Goal: Participate in discussion: Engage in conversation with other users on a specific topic

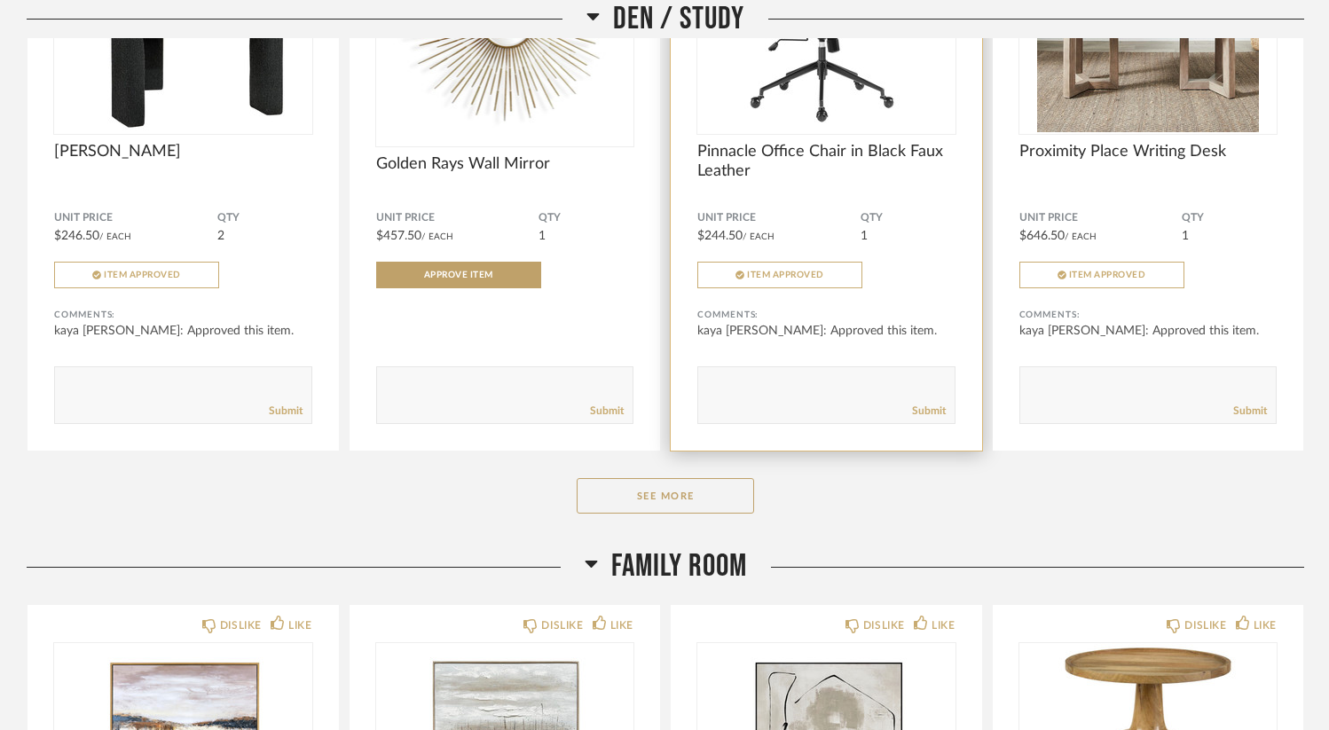
scroll to position [1768, 0]
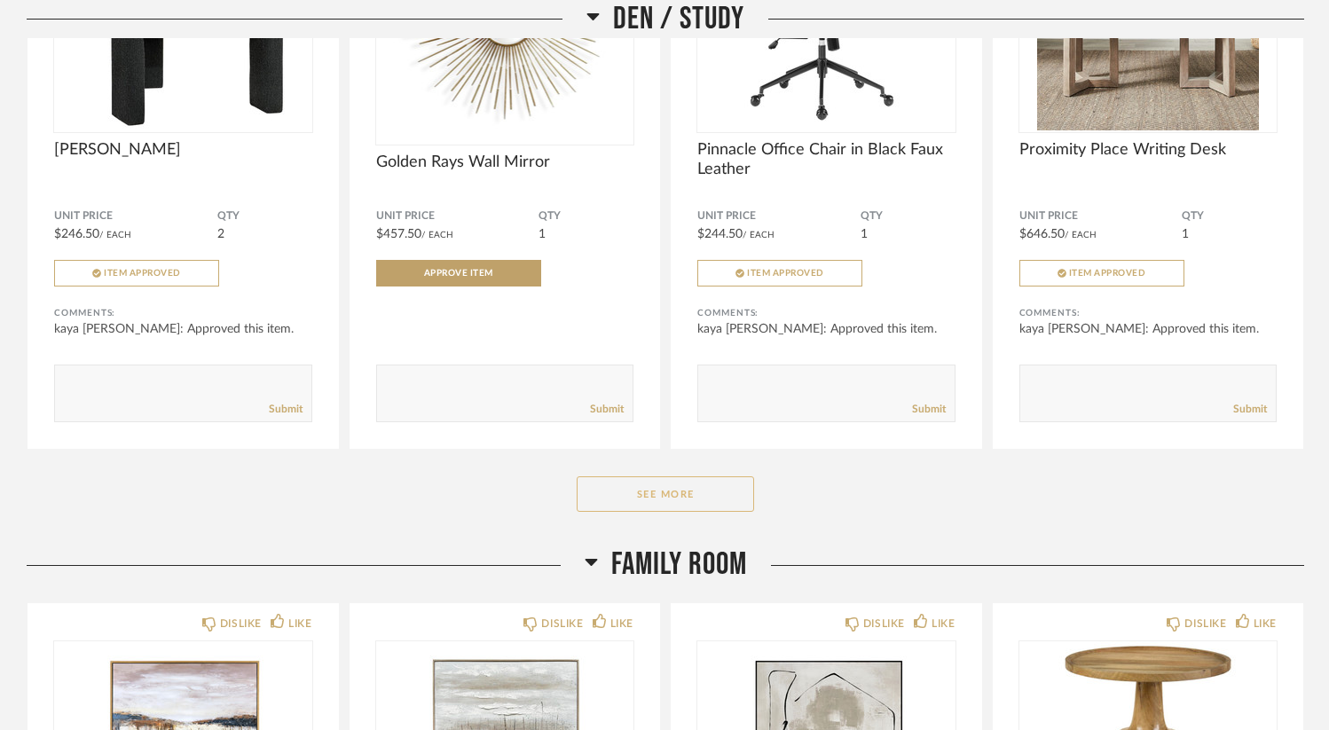
click at [686, 490] on button "See More" at bounding box center [664, 493] width 177 height 35
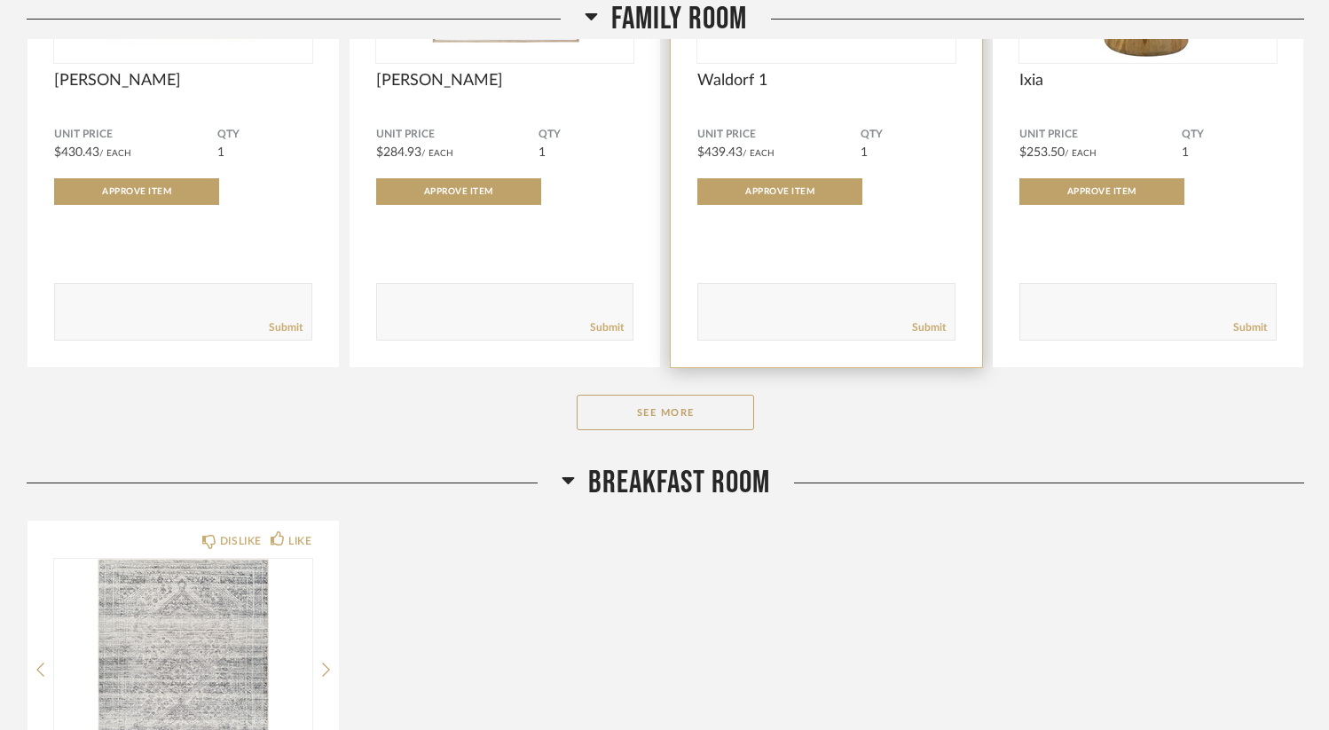
scroll to position [3153, 0]
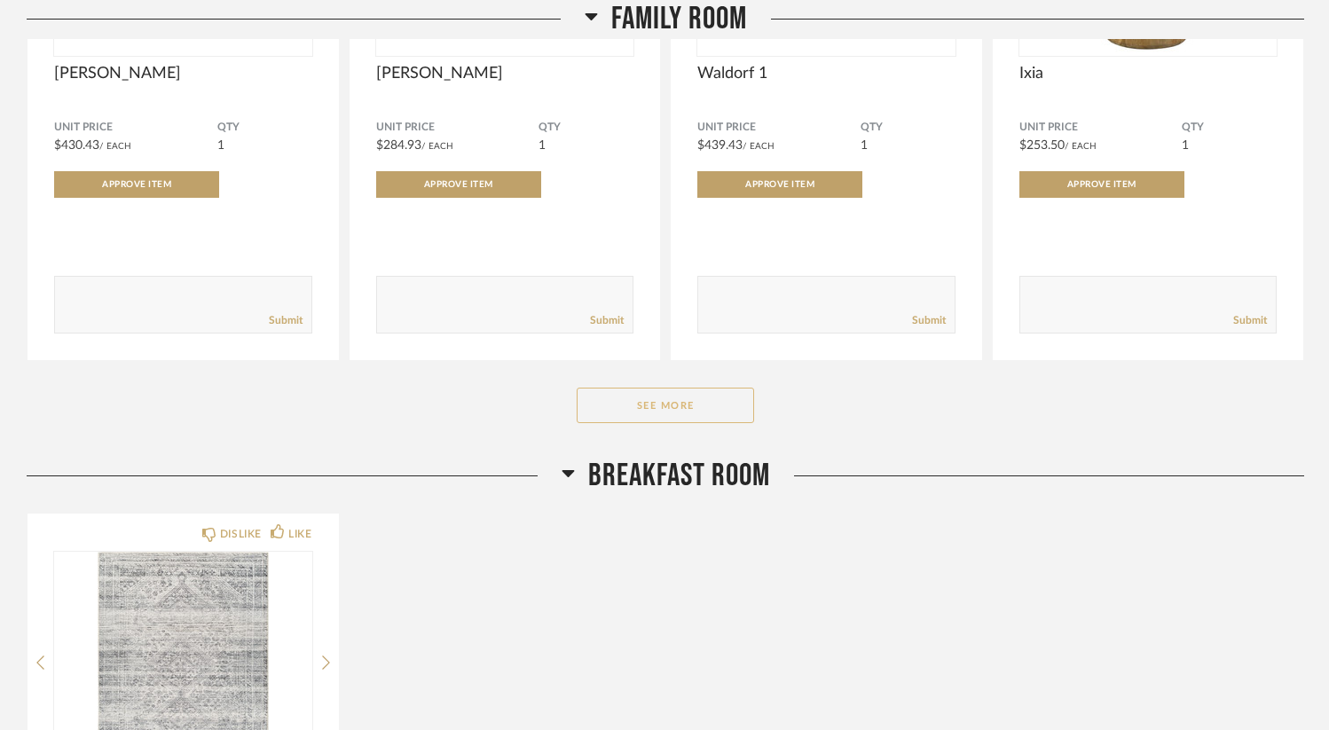
click at [679, 400] on button "See More" at bounding box center [664, 405] width 177 height 35
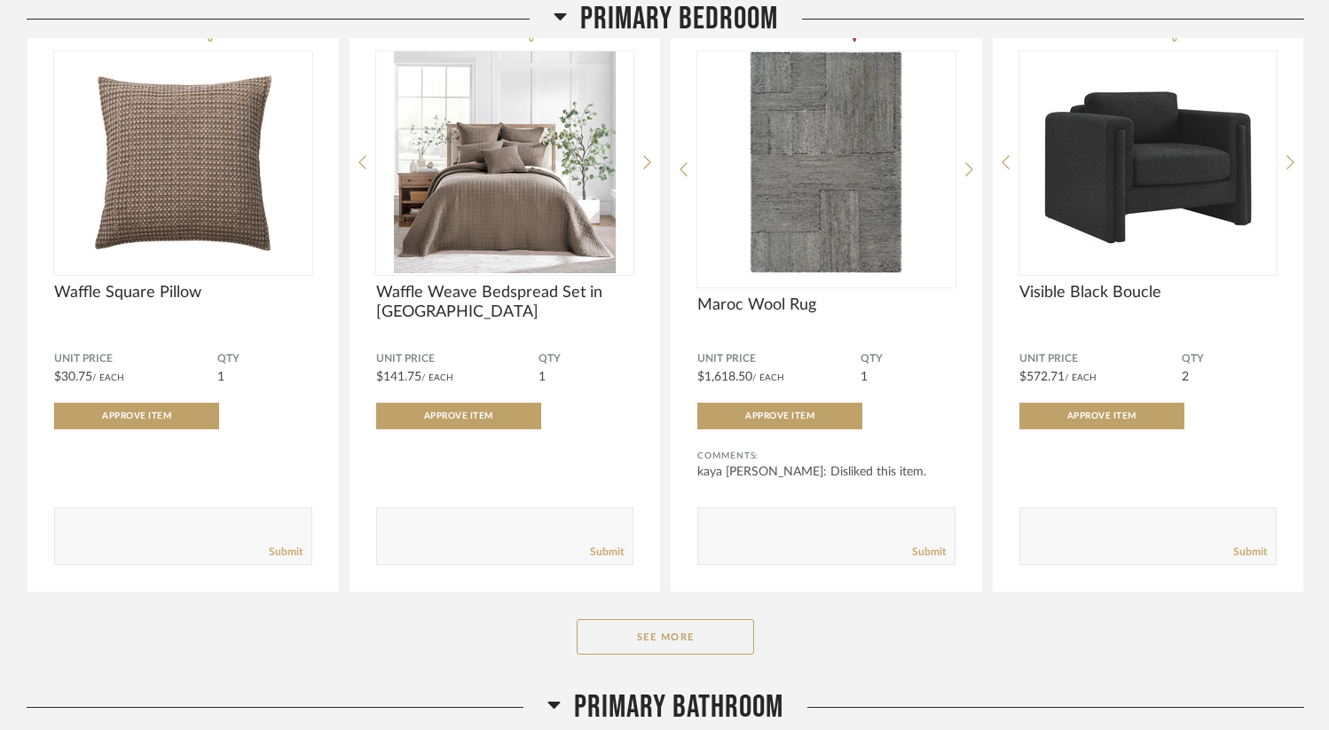
scroll to position [6184, 0]
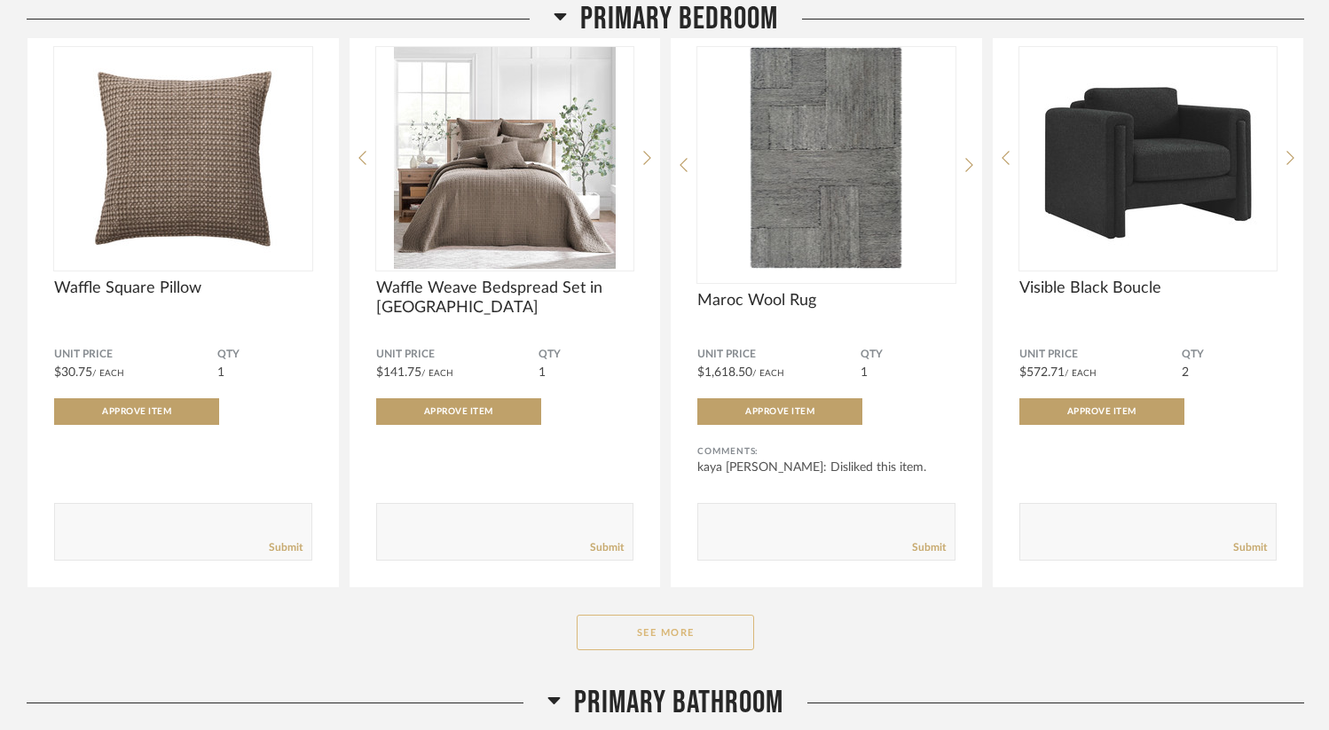
click at [702, 647] on button "See More" at bounding box center [664, 632] width 177 height 35
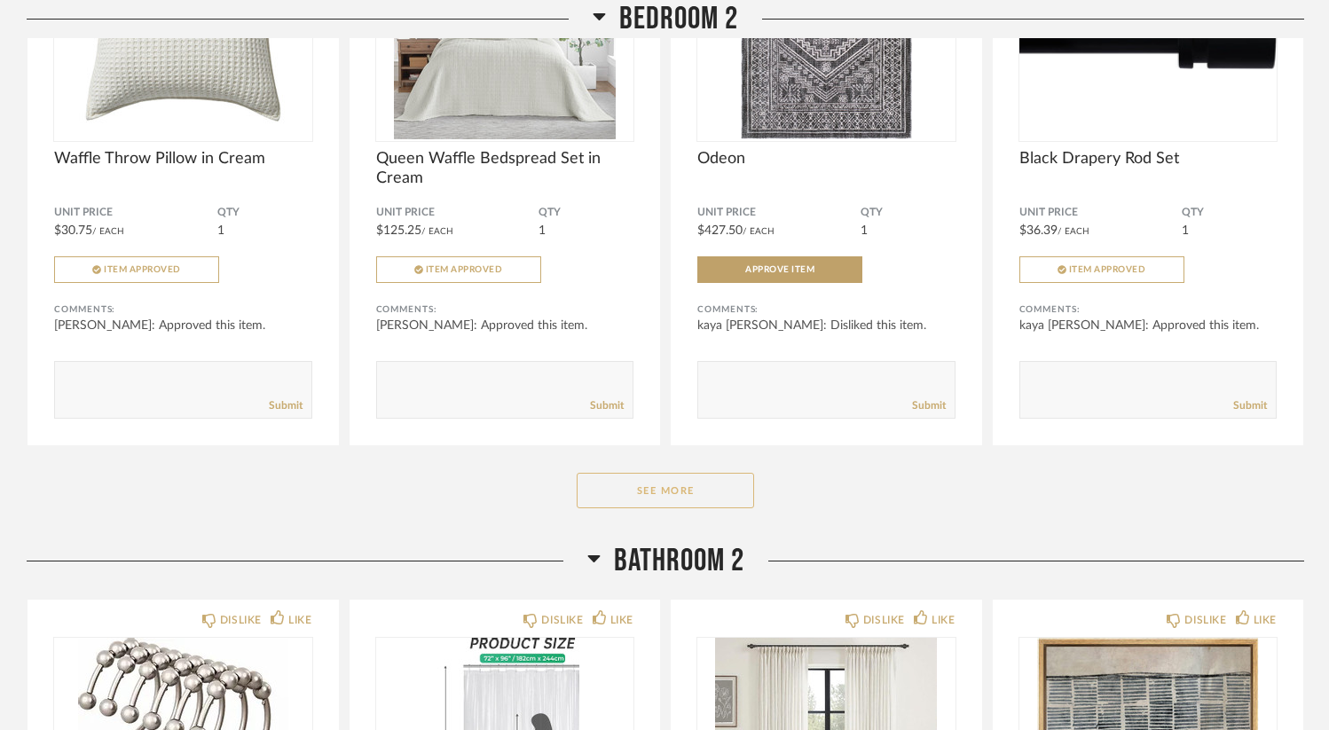
scroll to position [9510, 0]
click at [653, 496] on button "See More" at bounding box center [664, 491] width 177 height 35
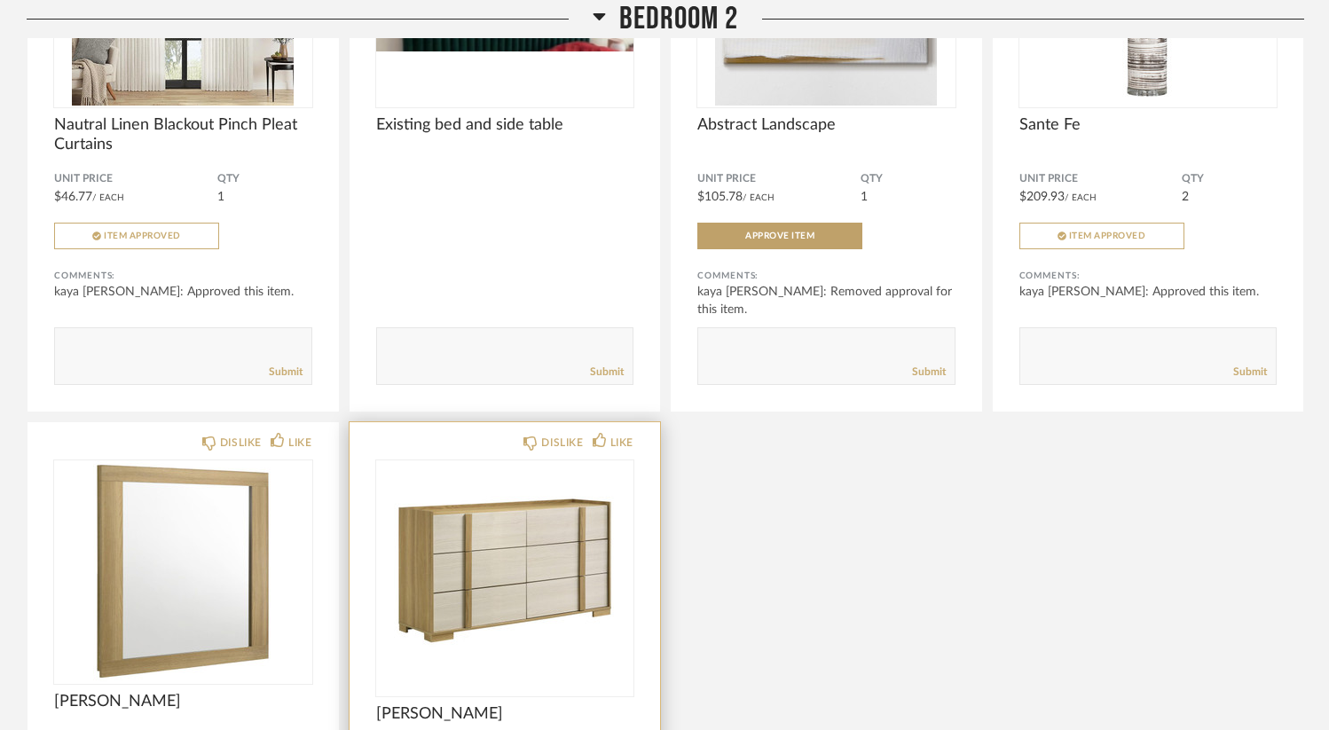
scroll to position [10117, 0]
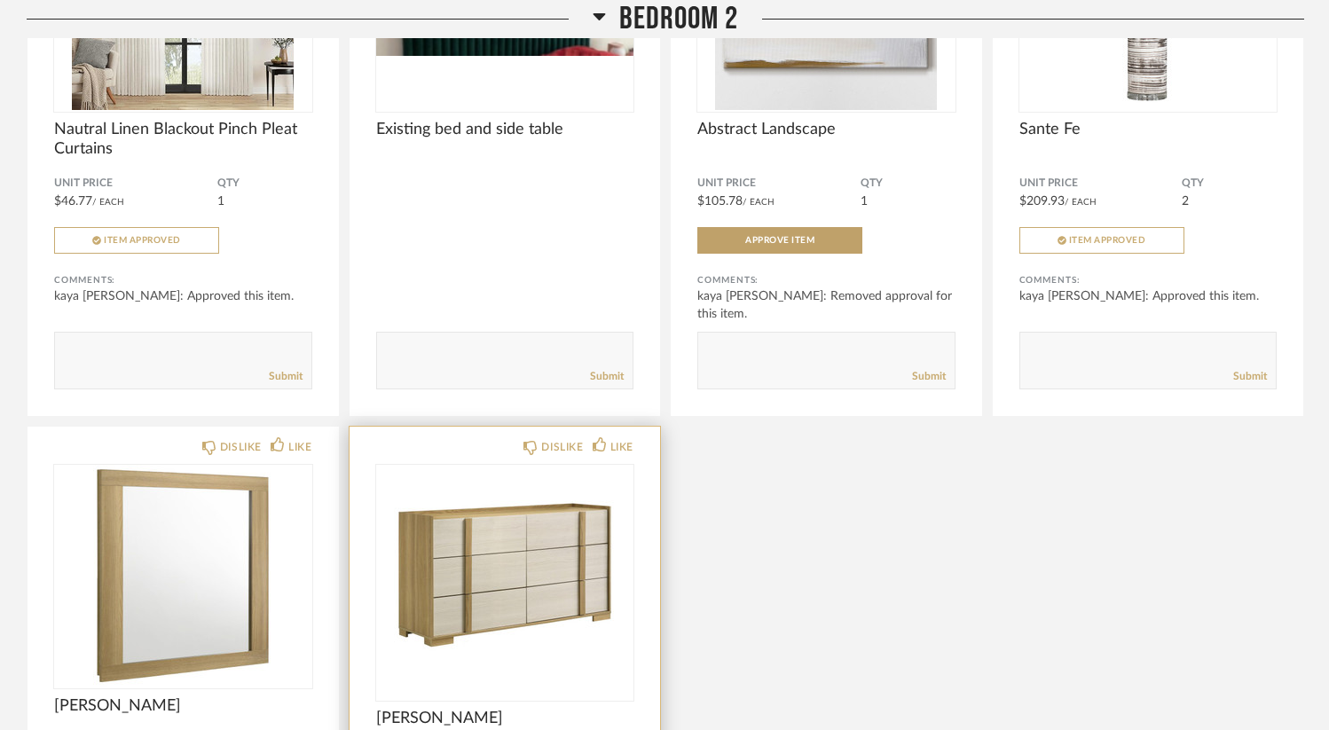
click at [569, 649] on img "0" at bounding box center [505, 576] width 258 height 222
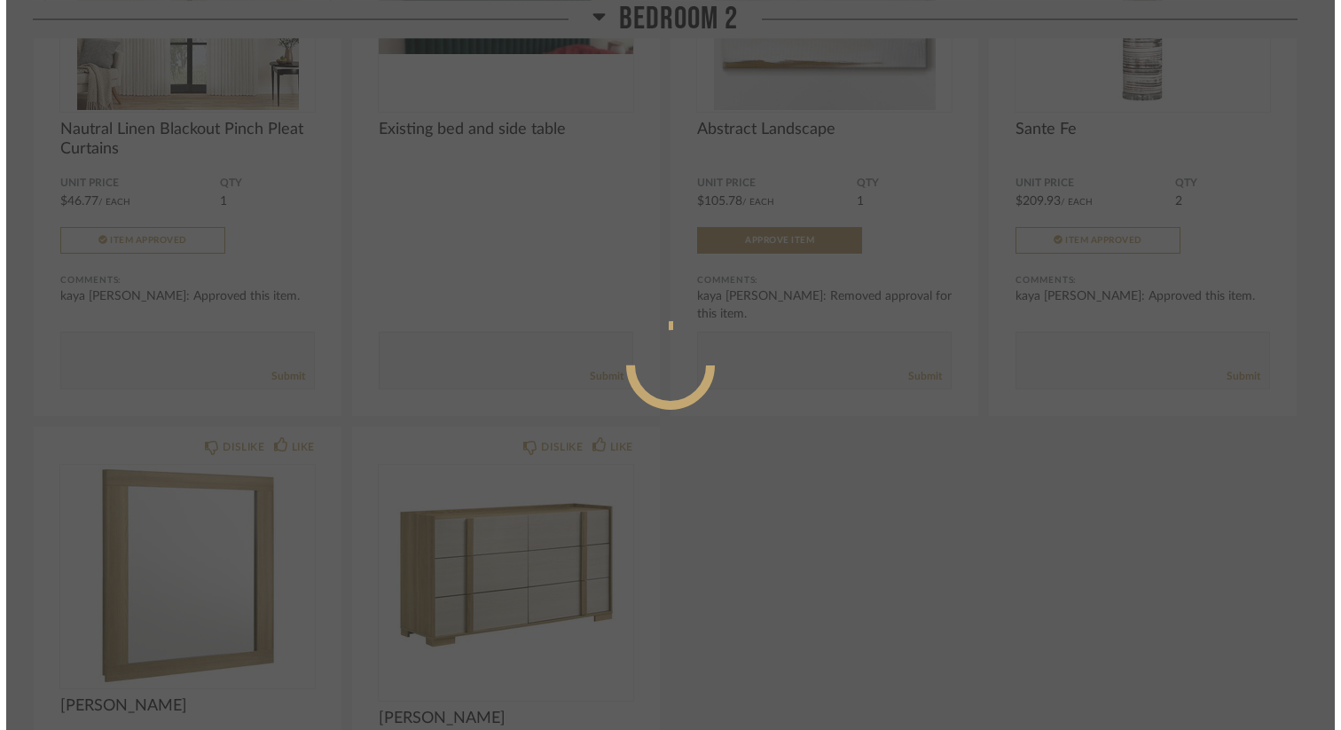
scroll to position [0, 0]
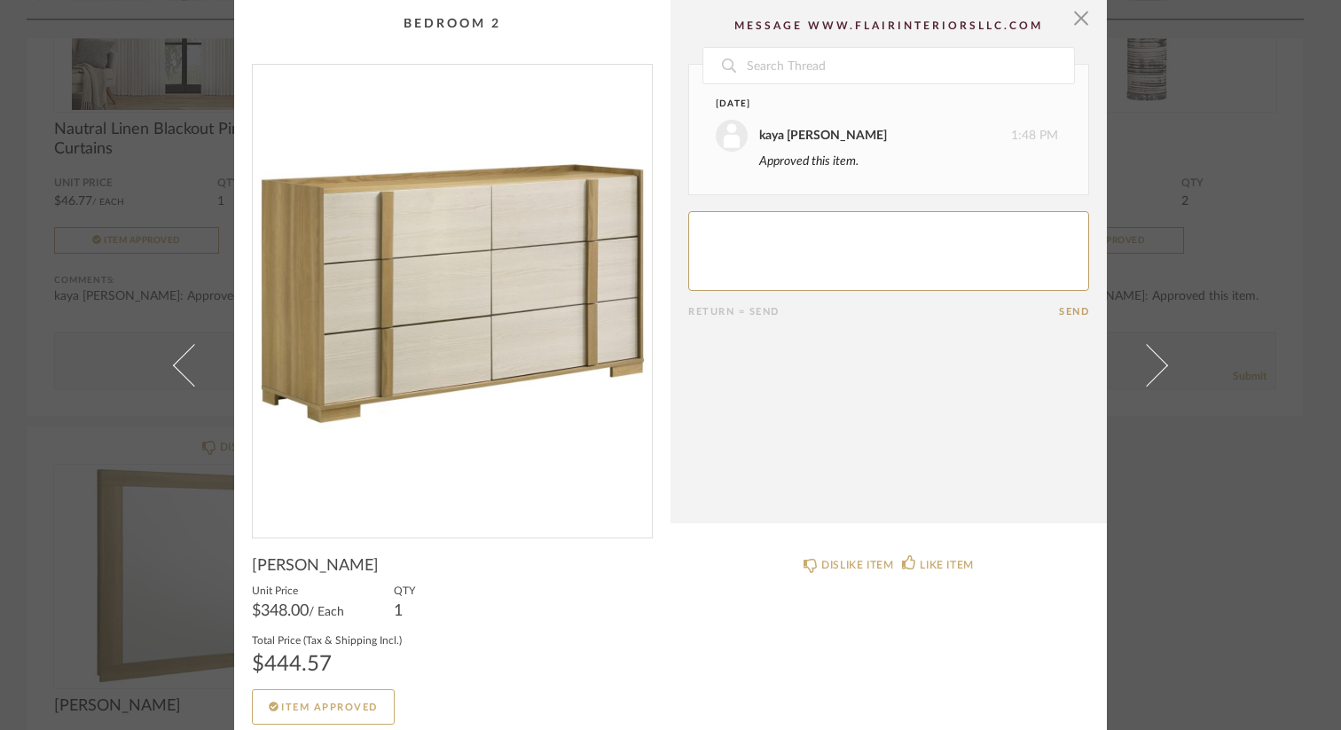
click at [1213, 495] on div "× Date [DATE] kaya [PERSON_NAME] 1:48 PM Approved this item. Return = Send Send…" at bounding box center [670, 365] width 1341 height 730
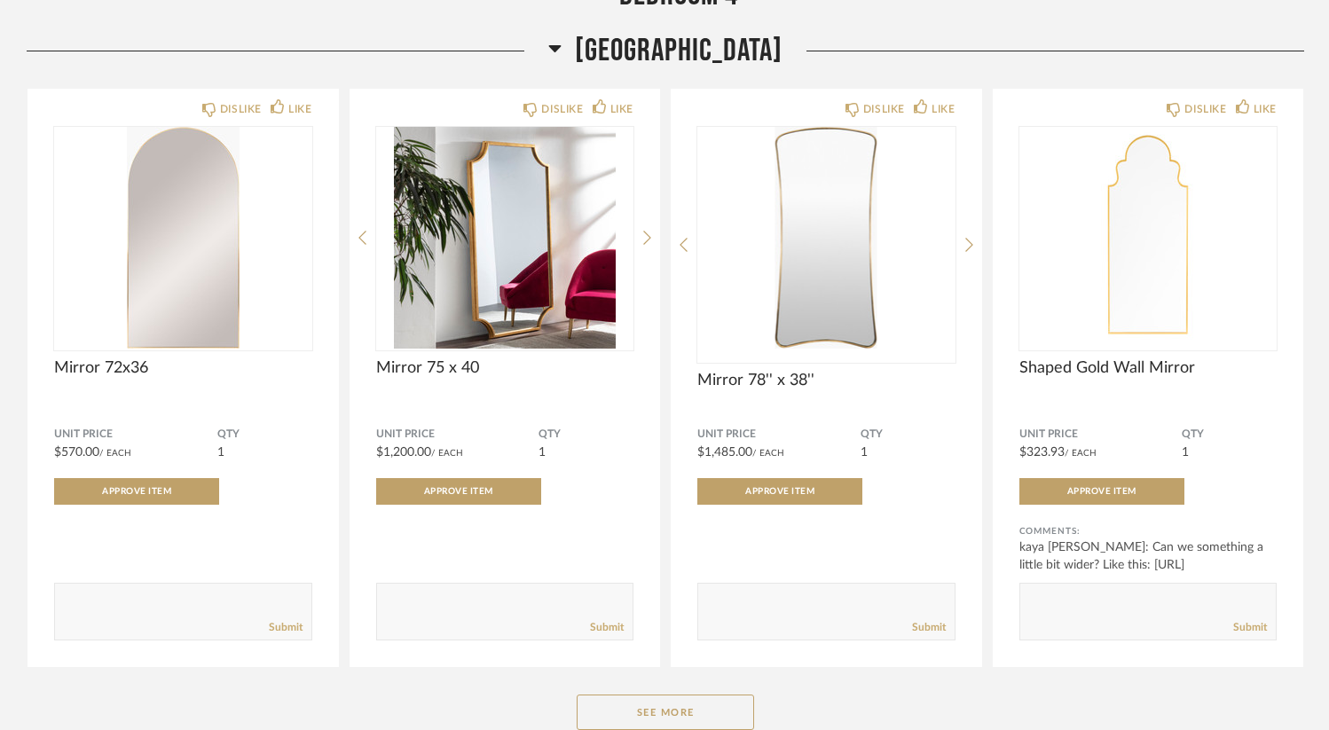
scroll to position [13998, 0]
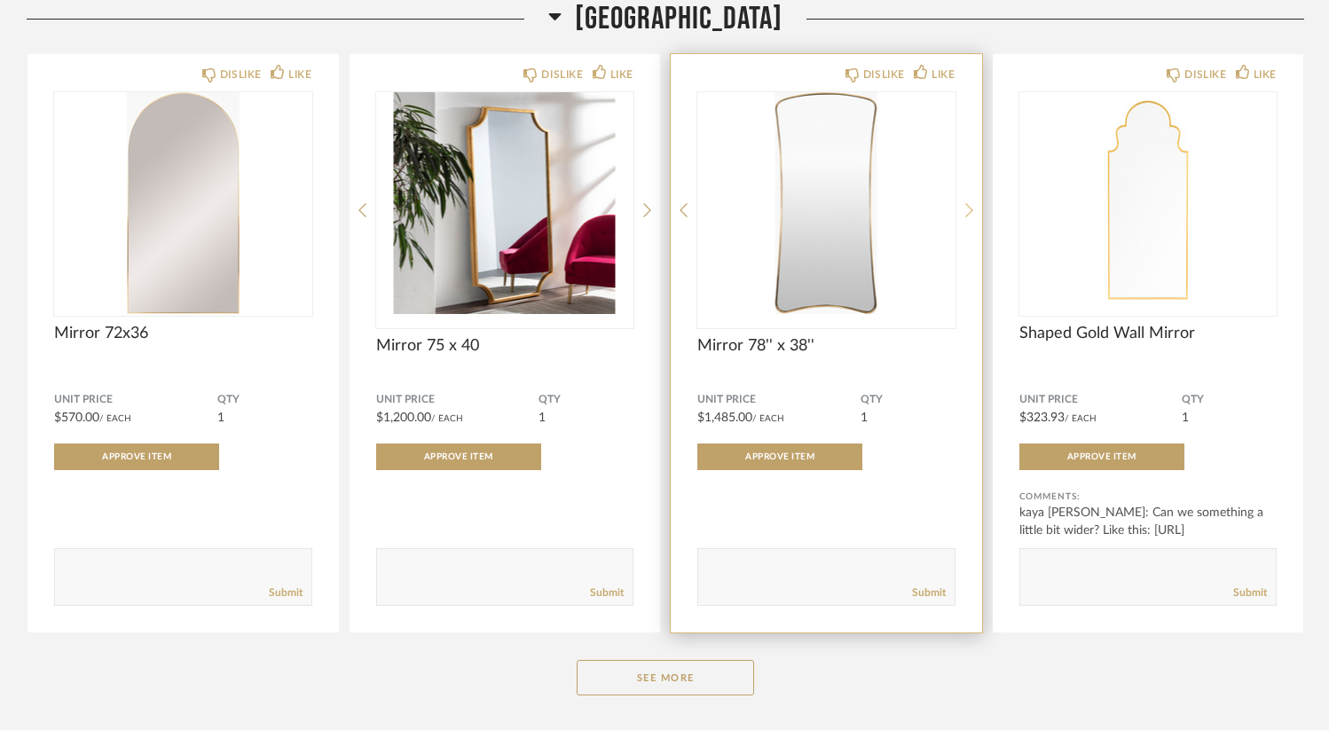
click at [969, 218] on div at bounding box center [969, 210] width 8 height 236
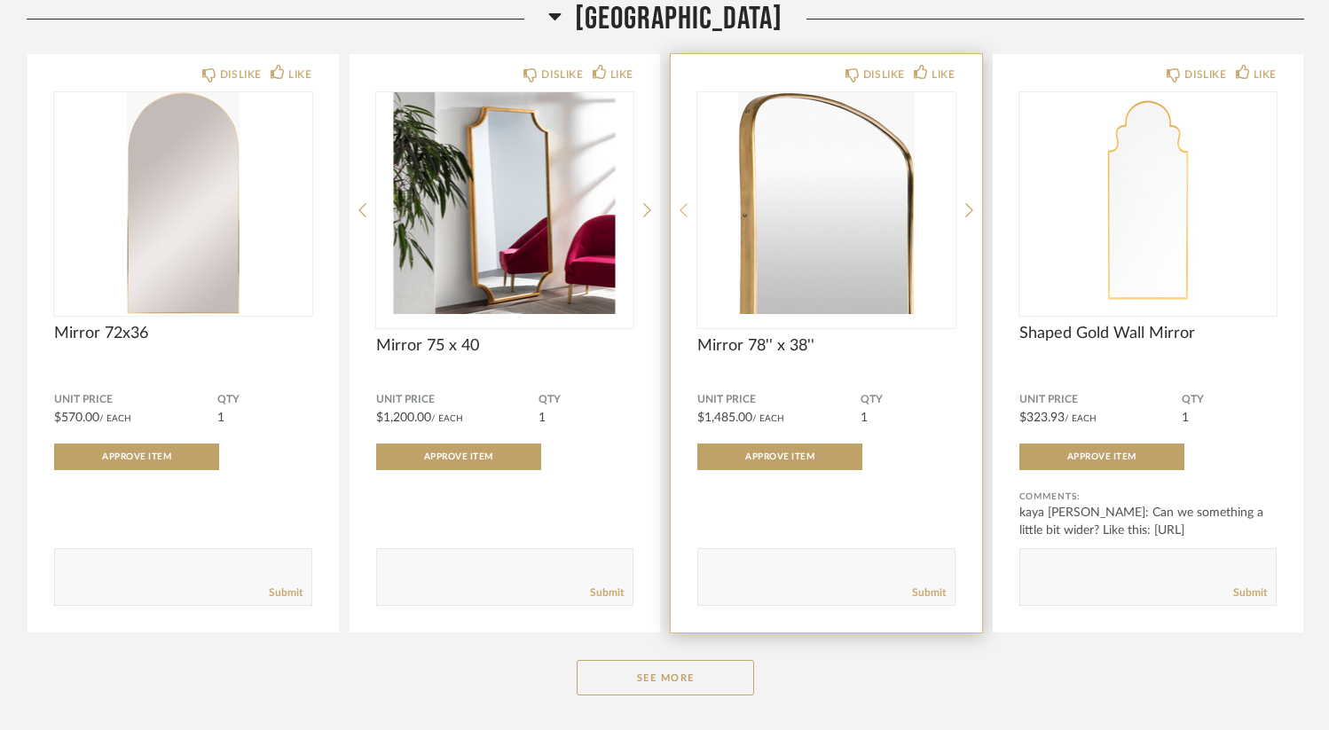
click at [686, 218] on icon at bounding box center [683, 210] width 8 height 16
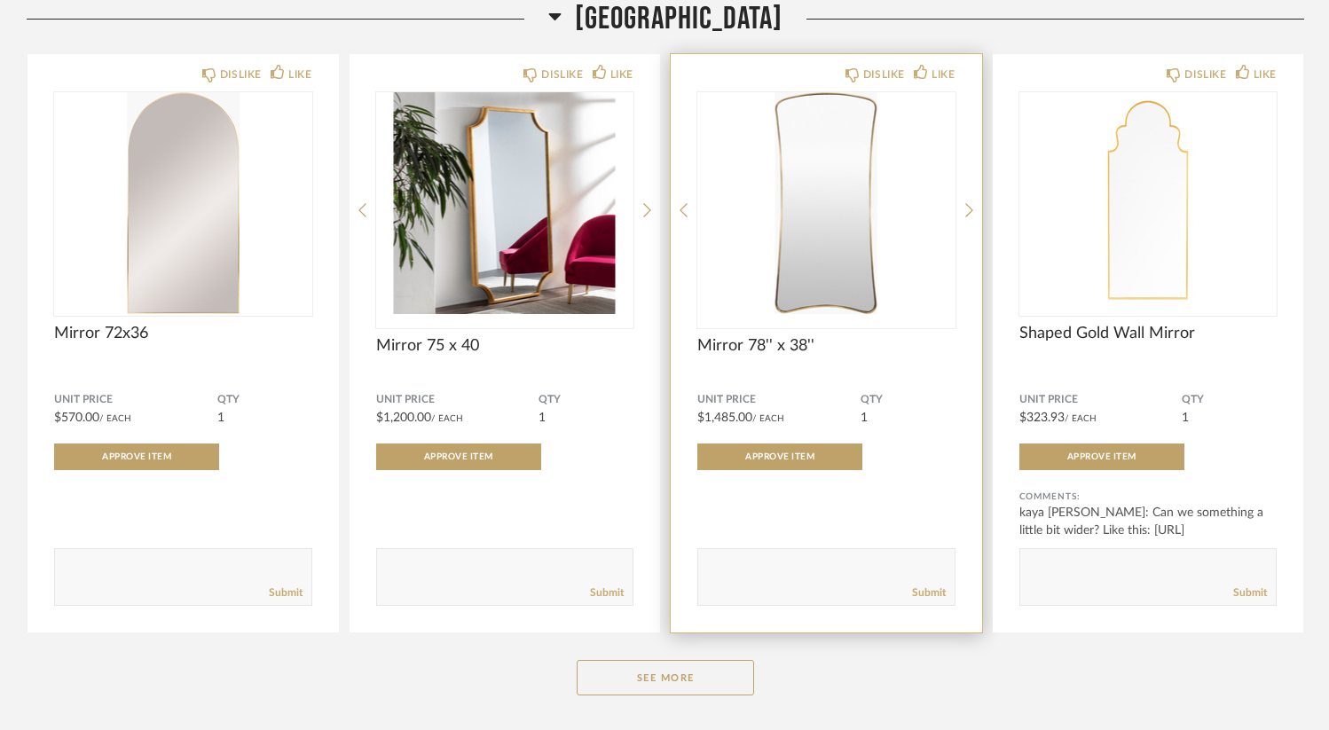
click at [840, 581] on textarea at bounding box center [826, 569] width 256 height 24
type textarea "Like it, but price is high."
drag, startPoint x: 780, startPoint y: 576, endPoint x: 676, endPoint y: 575, distance: 104.7
click at [676, 575] on div "DISLIKE LIKE Mirror 78'' x 38'' Unit Price $1,485.00 / Each QTY 1 Approve Item …" at bounding box center [826, 343] width 311 height 578
click at [925, 600] on link "Submit" at bounding box center [929, 592] width 34 height 15
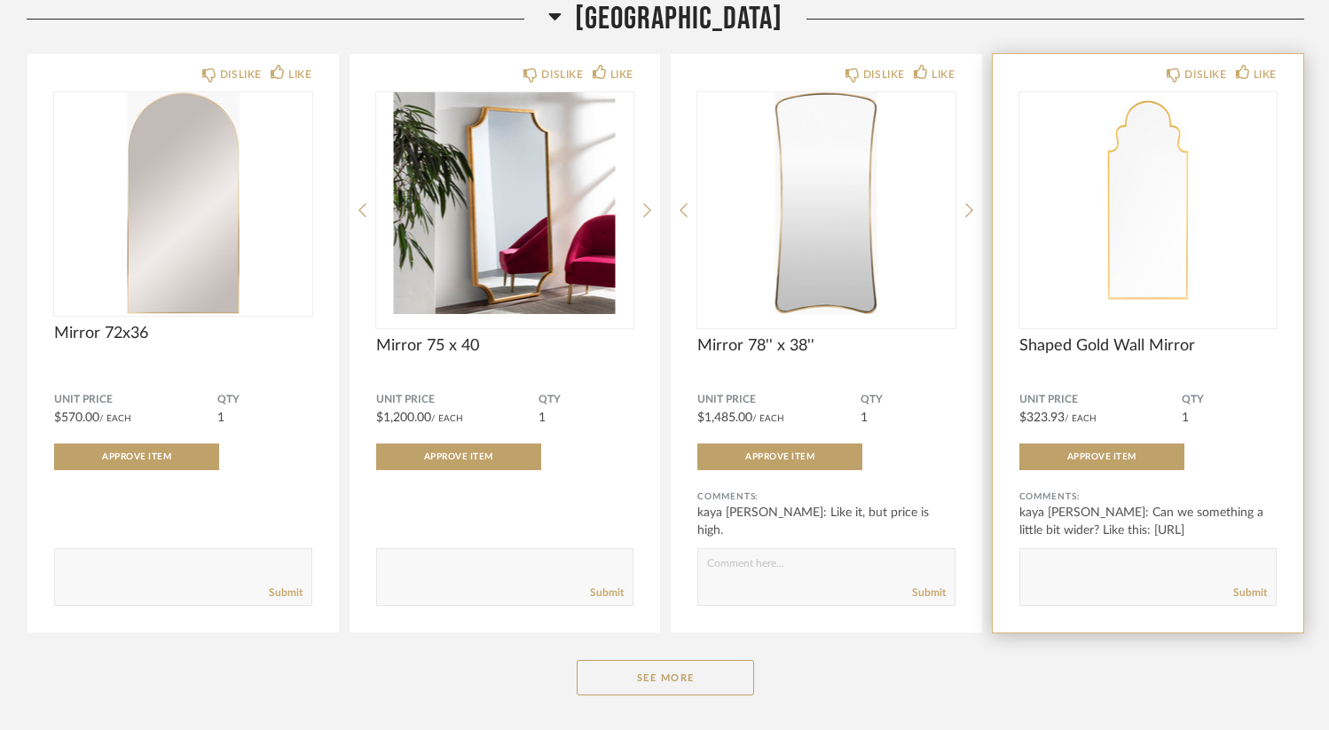
click at [1178, 222] on img "0" at bounding box center [1148, 203] width 258 height 222
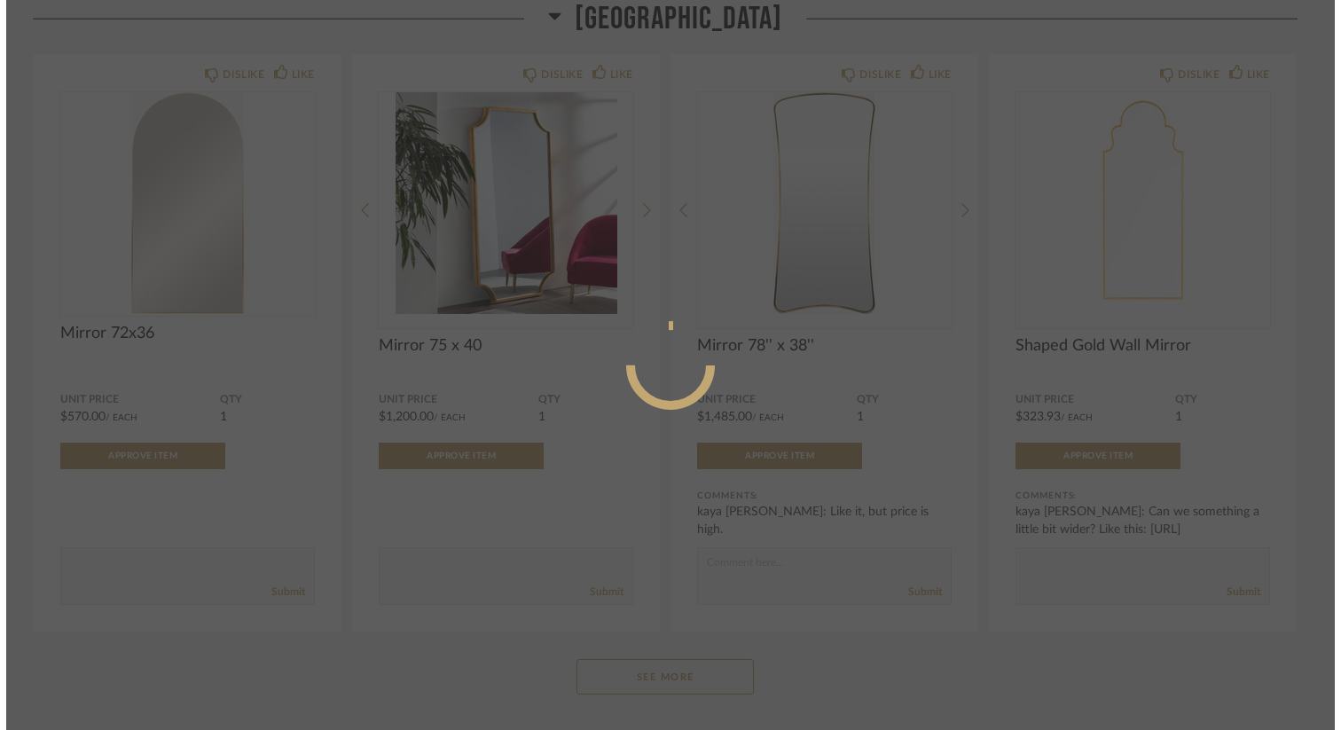
scroll to position [0, 0]
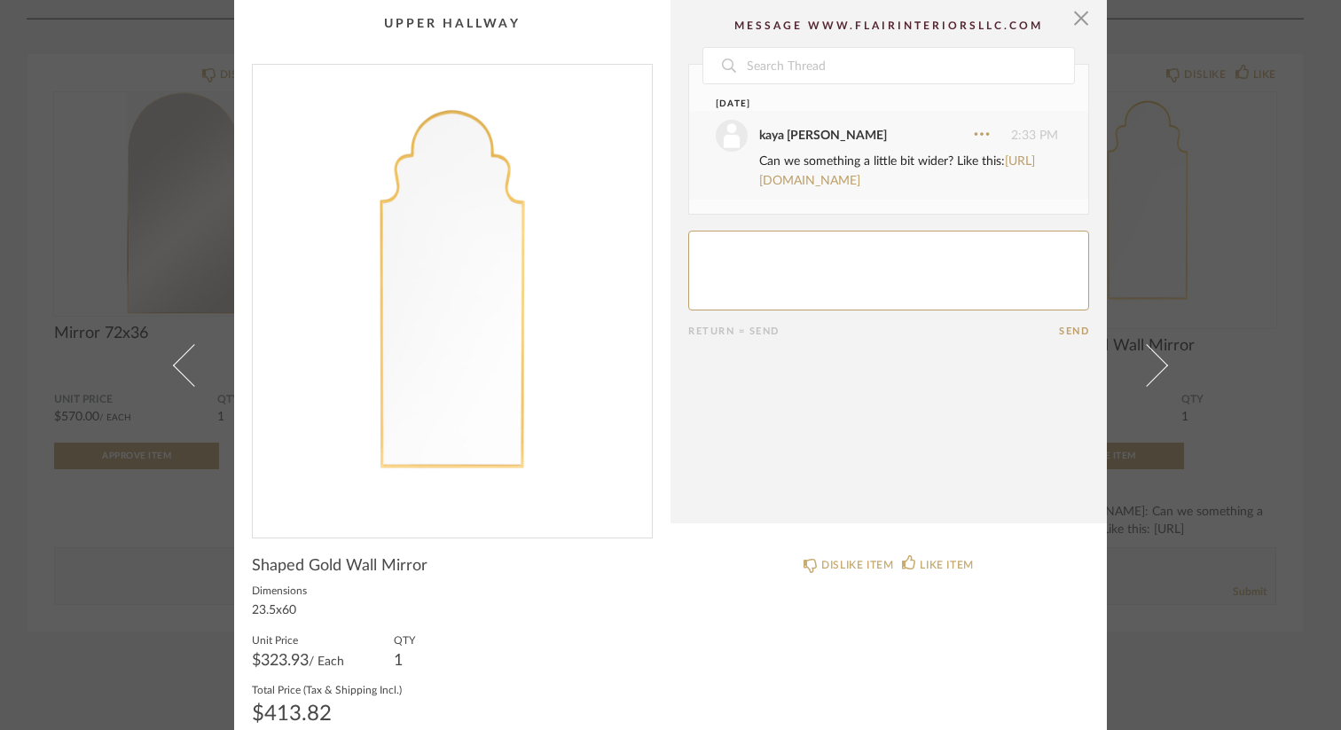
drag, startPoint x: 1074, startPoint y: 25, endPoint x: 1058, endPoint y: 33, distance: 17.8
click at [1074, 26] on span "button" at bounding box center [1080, 17] width 35 height 35
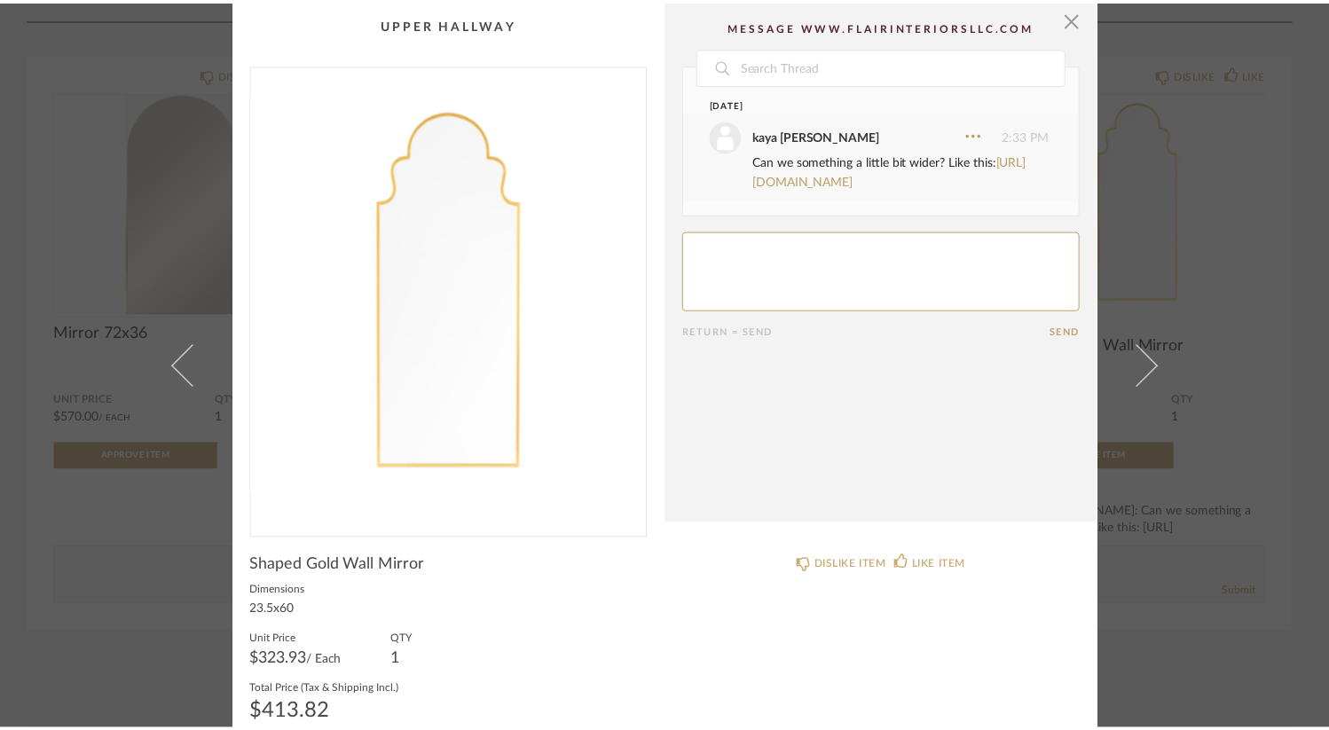
scroll to position [13998, 0]
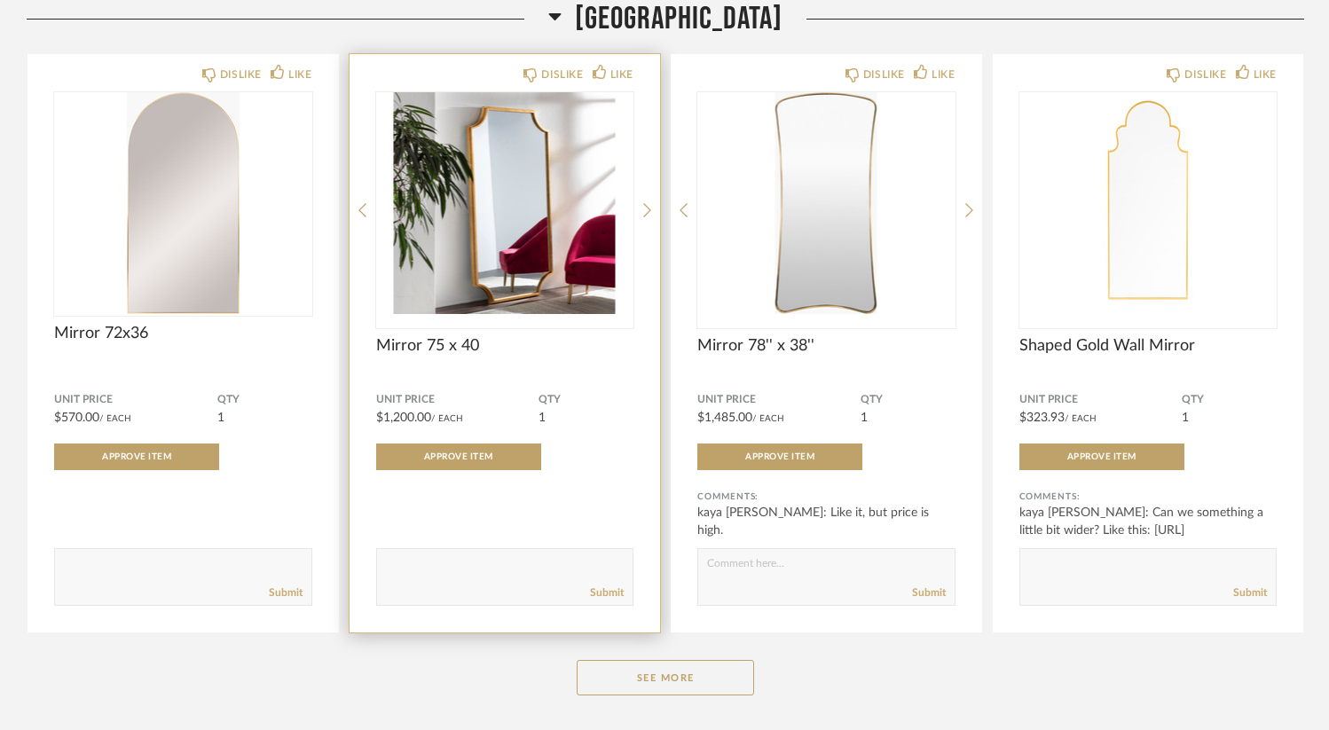
click at [591, 249] on img "0" at bounding box center [505, 203] width 258 height 222
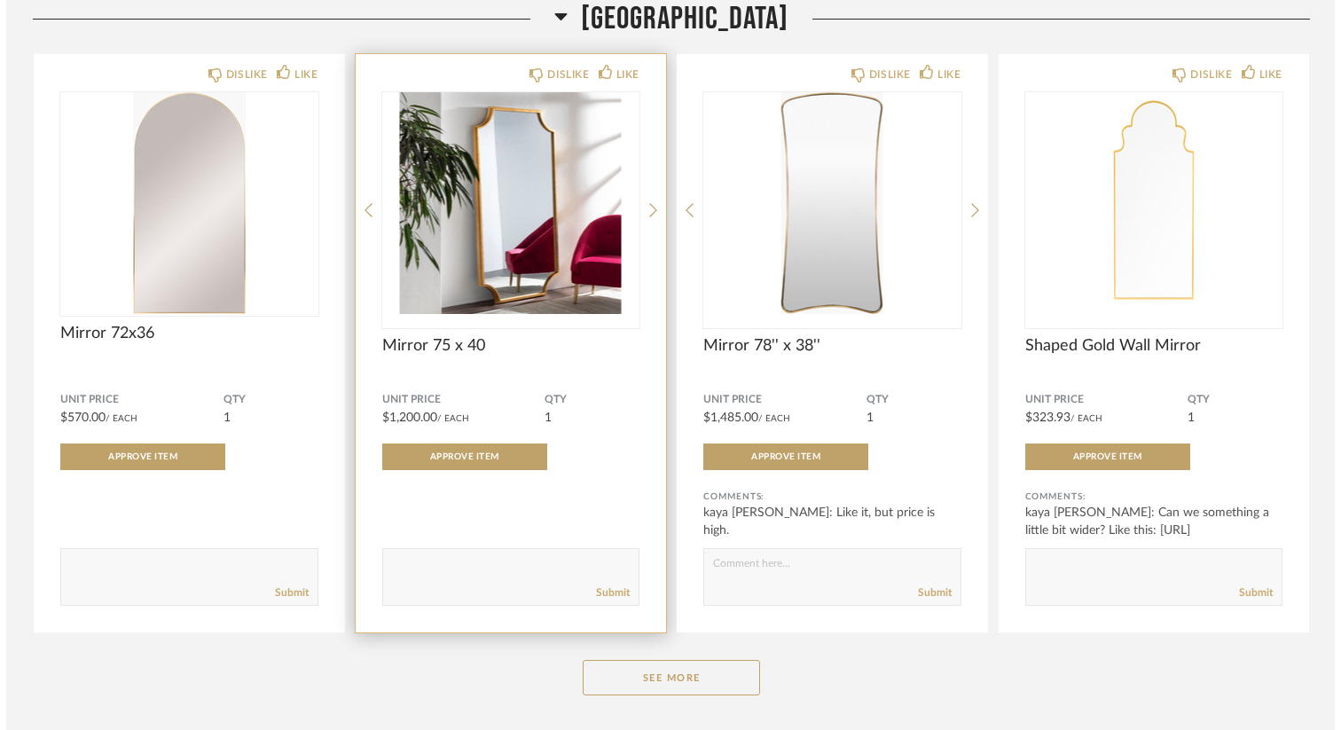
scroll to position [0, 0]
